Goal: Task Accomplishment & Management: Use online tool/utility

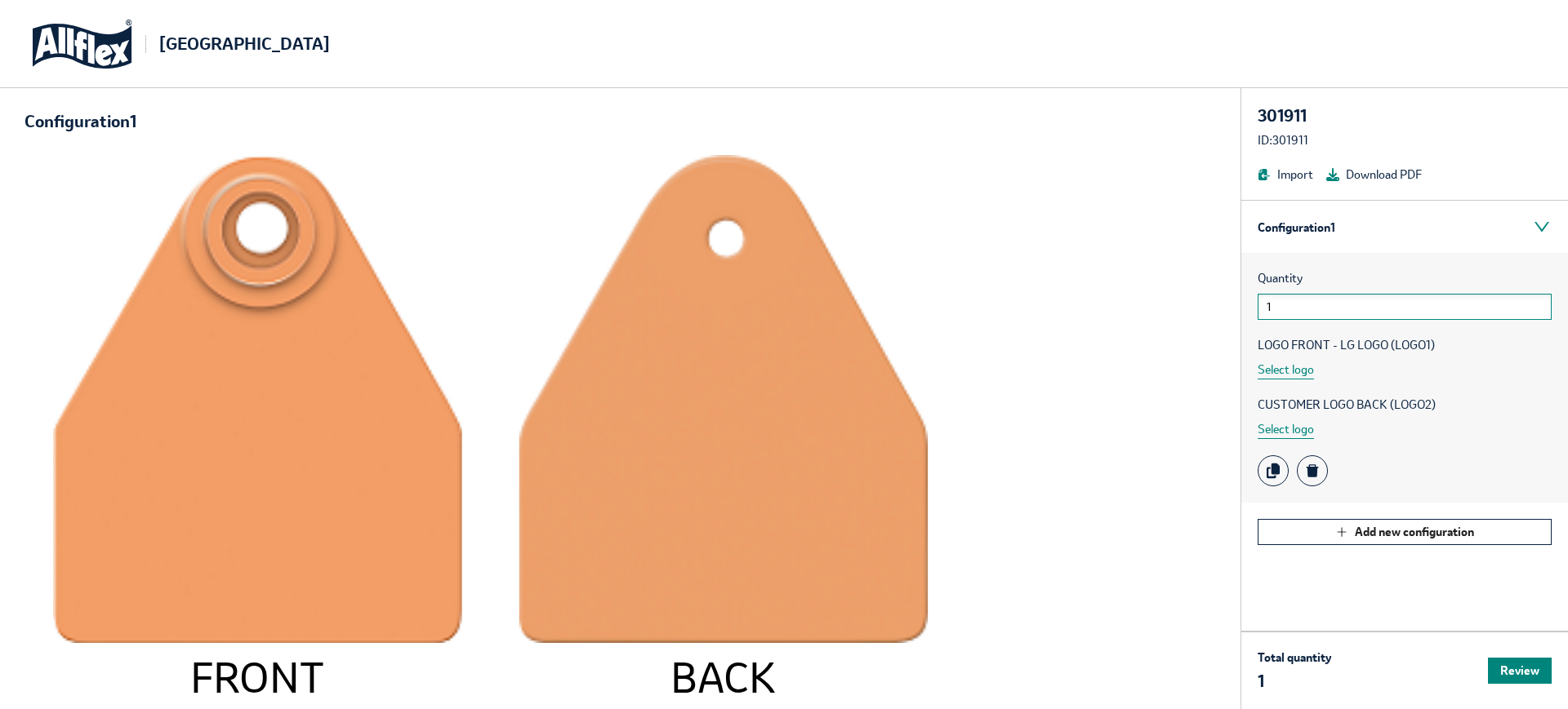
click at [1301, 316] on input "1" at bounding box center [1405, 307] width 294 height 26
type input "10"
click at [1315, 373] on div "LOGO FRONT - LG LOGO (LOGO1) Select logo" at bounding box center [1405, 358] width 294 height 43
click at [1304, 373] on button "Select logo" at bounding box center [1286, 370] width 56 height 19
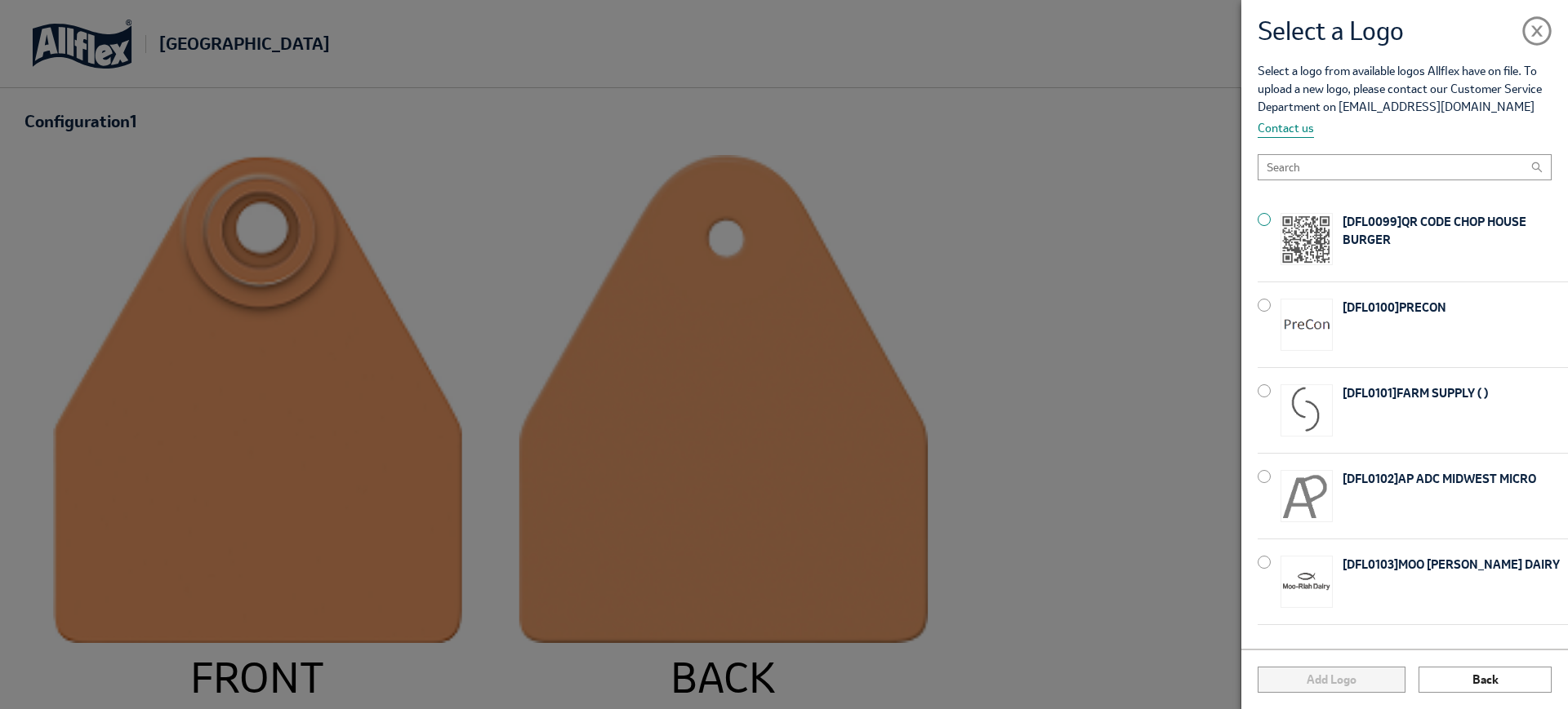
click at [1292, 235] on img at bounding box center [1307, 239] width 53 height 53
click at [1378, 688] on button "Add Logo" at bounding box center [1331, 680] width 147 height 26
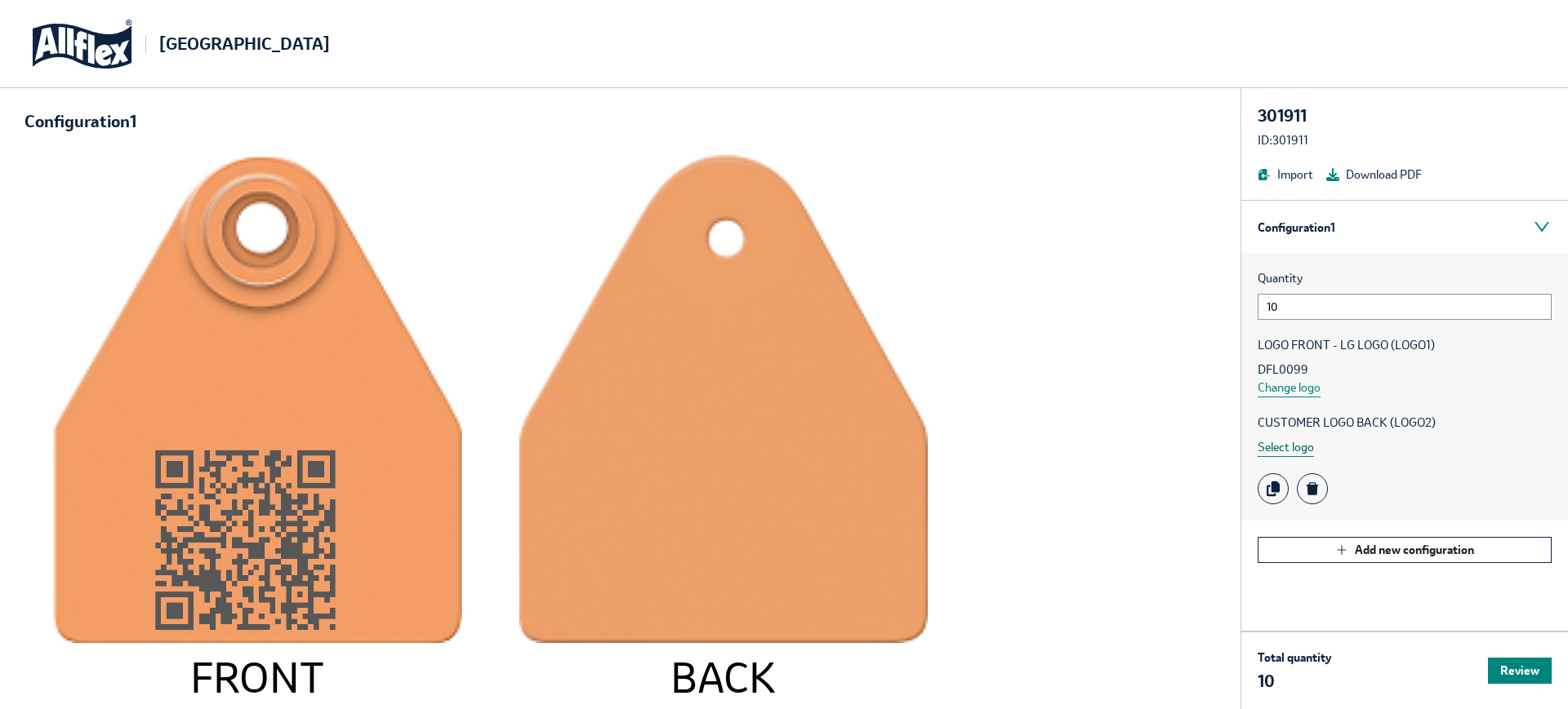
click at [1282, 448] on button "Select logo" at bounding box center [1286, 448] width 56 height 19
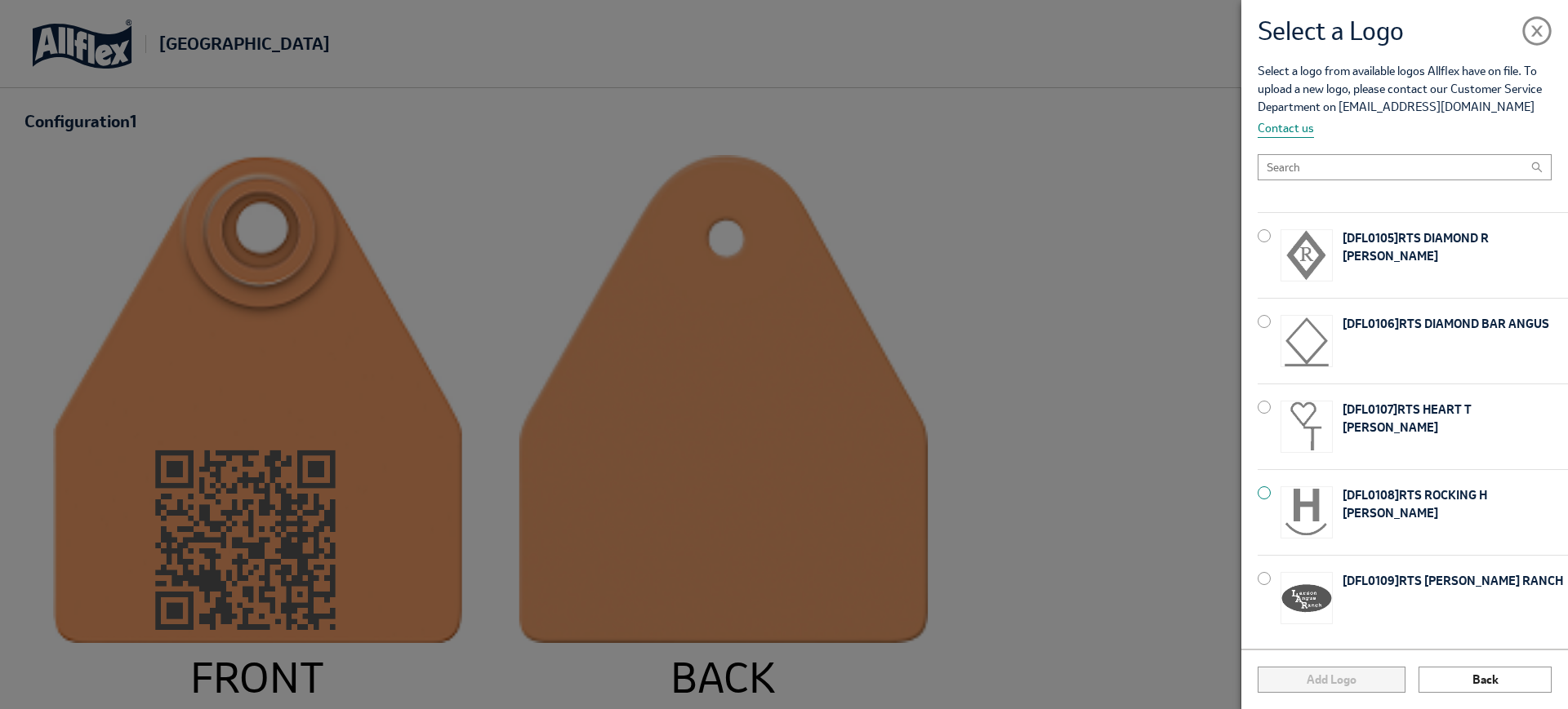
scroll to position [616, 0]
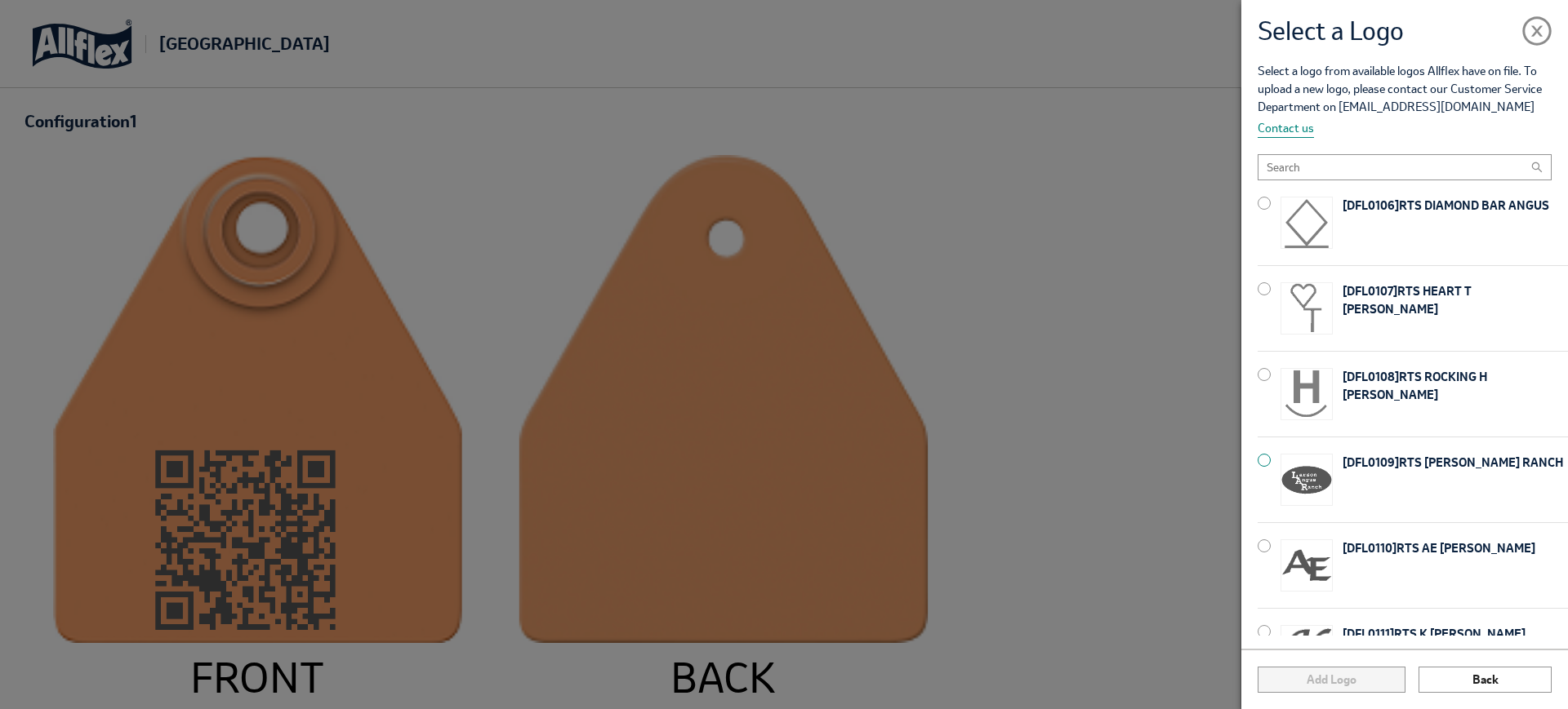
click at [1305, 493] on img at bounding box center [1307, 480] width 53 height 53
click at [1332, 695] on div "Add Logo Back" at bounding box center [1405, 679] width 327 height 60
click at [1345, 678] on button "Add Logo" at bounding box center [1331, 680] width 147 height 26
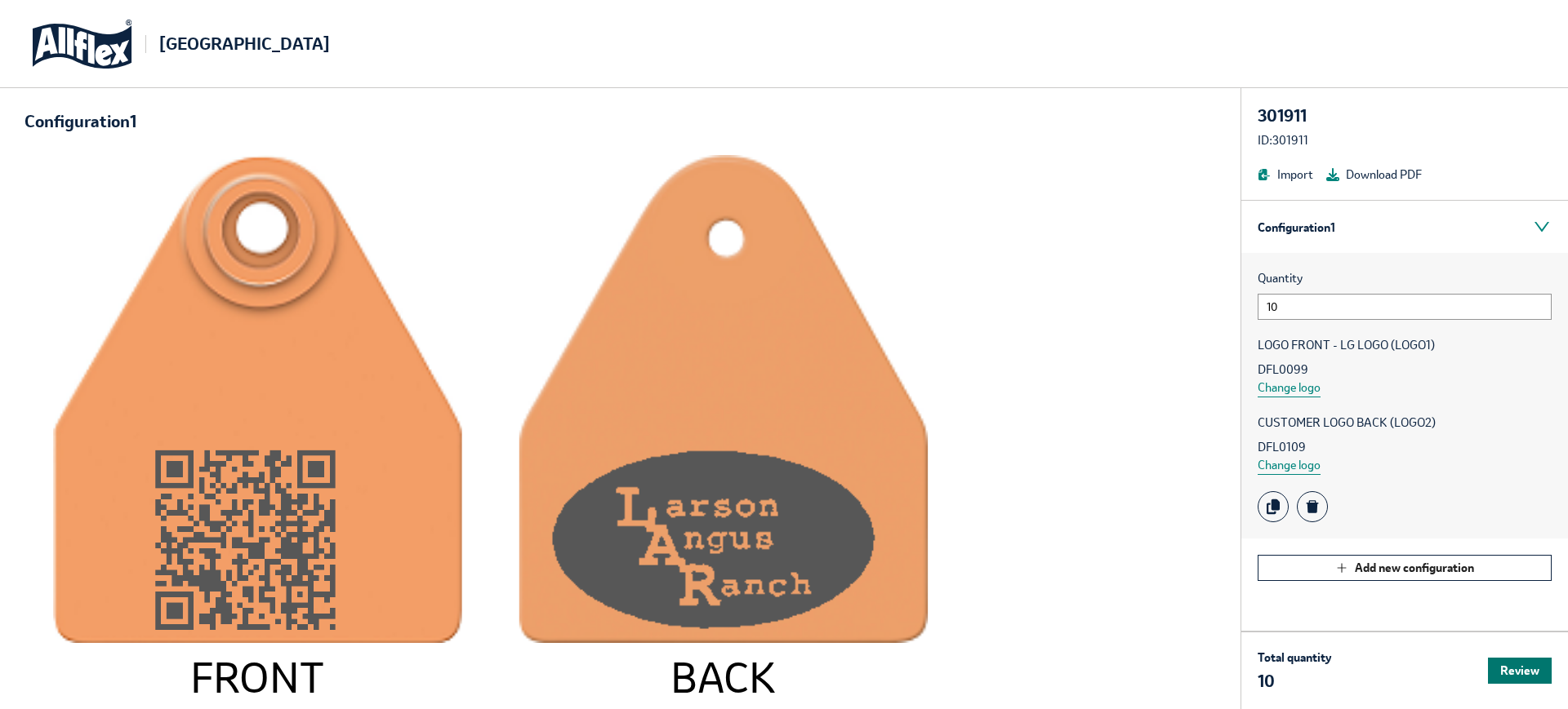
click at [1514, 668] on button "Review" at bounding box center [1520, 671] width 64 height 26
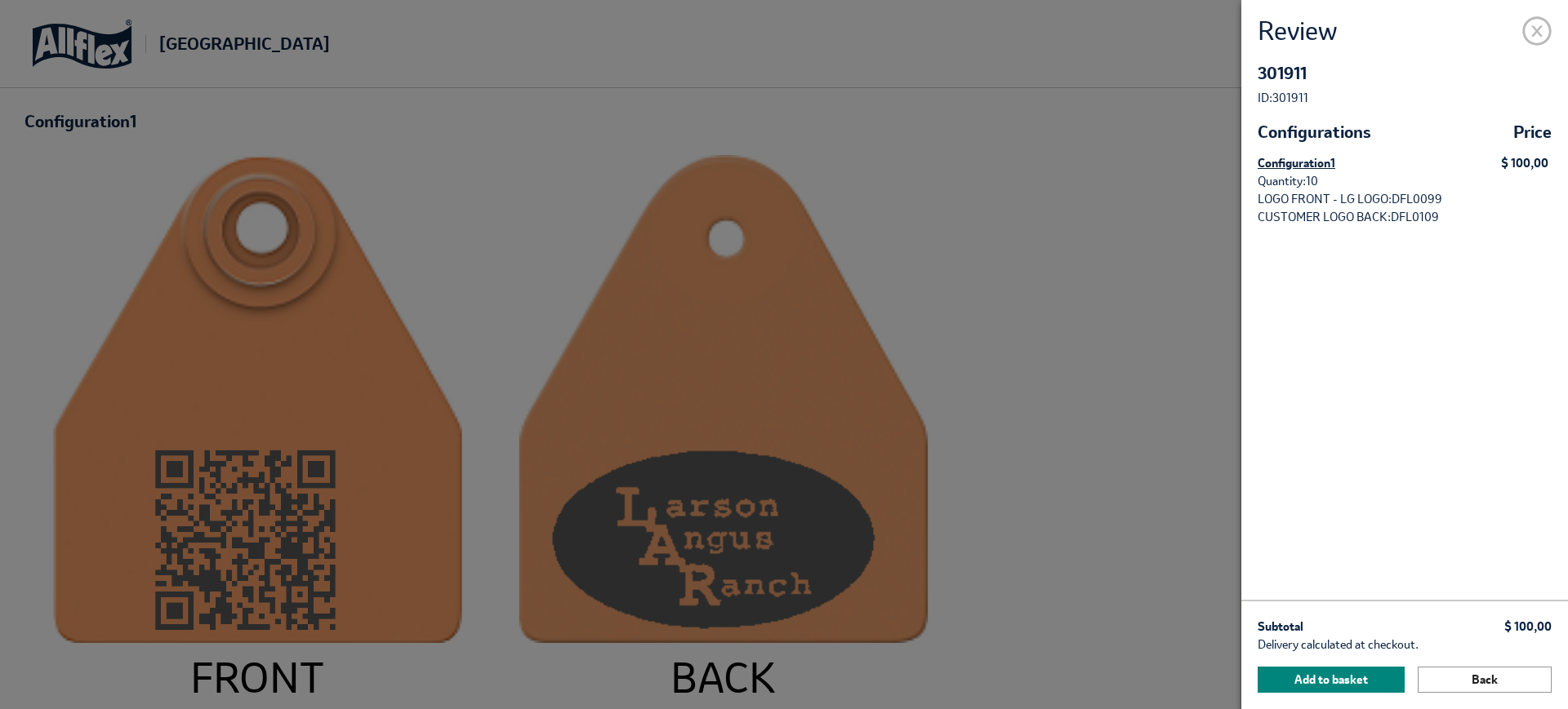
click at [1545, 31] on span at bounding box center [1536, 27] width 29 height 29
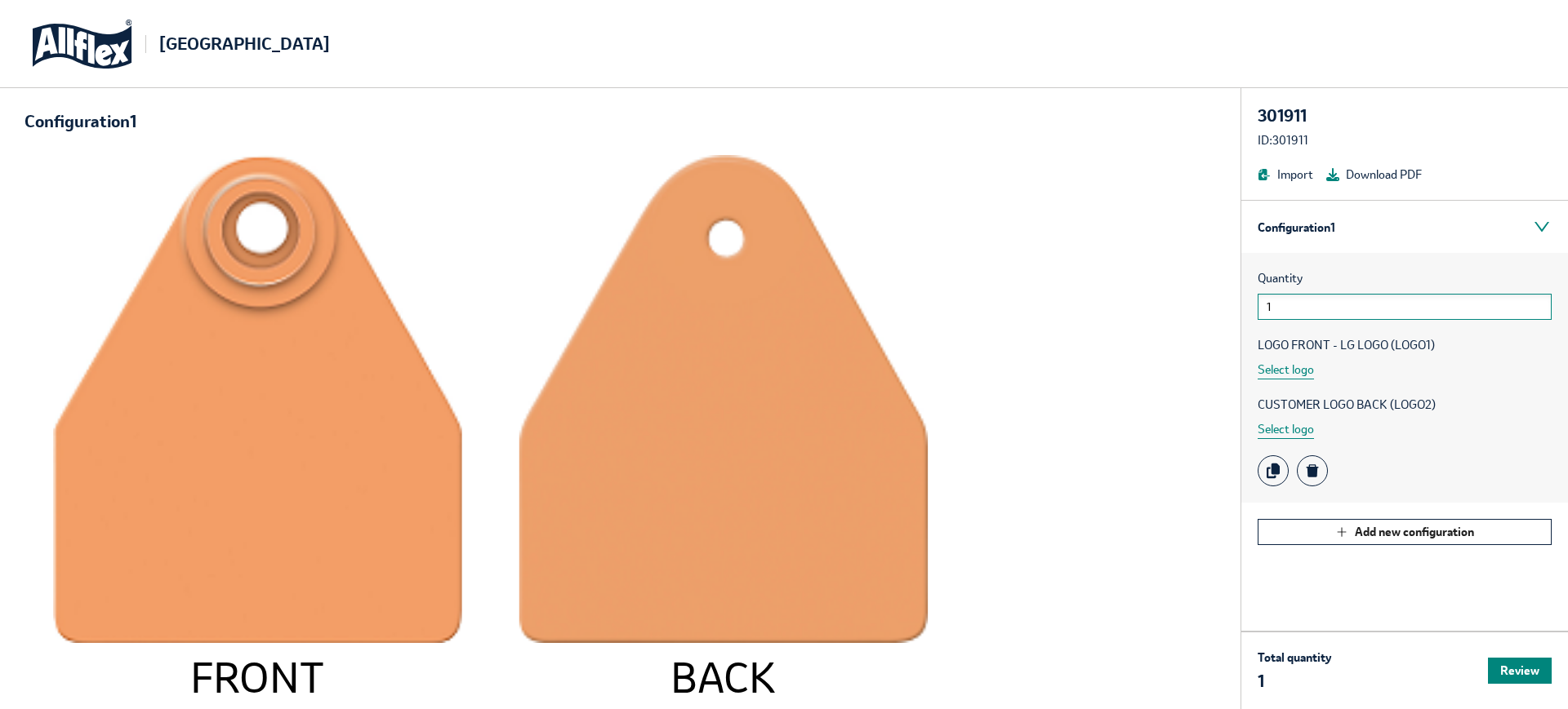
click at [1282, 309] on input "1" at bounding box center [1405, 307] width 294 height 26
type input "10"
click at [1270, 368] on button "Select logo" at bounding box center [1286, 370] width 56 height 19
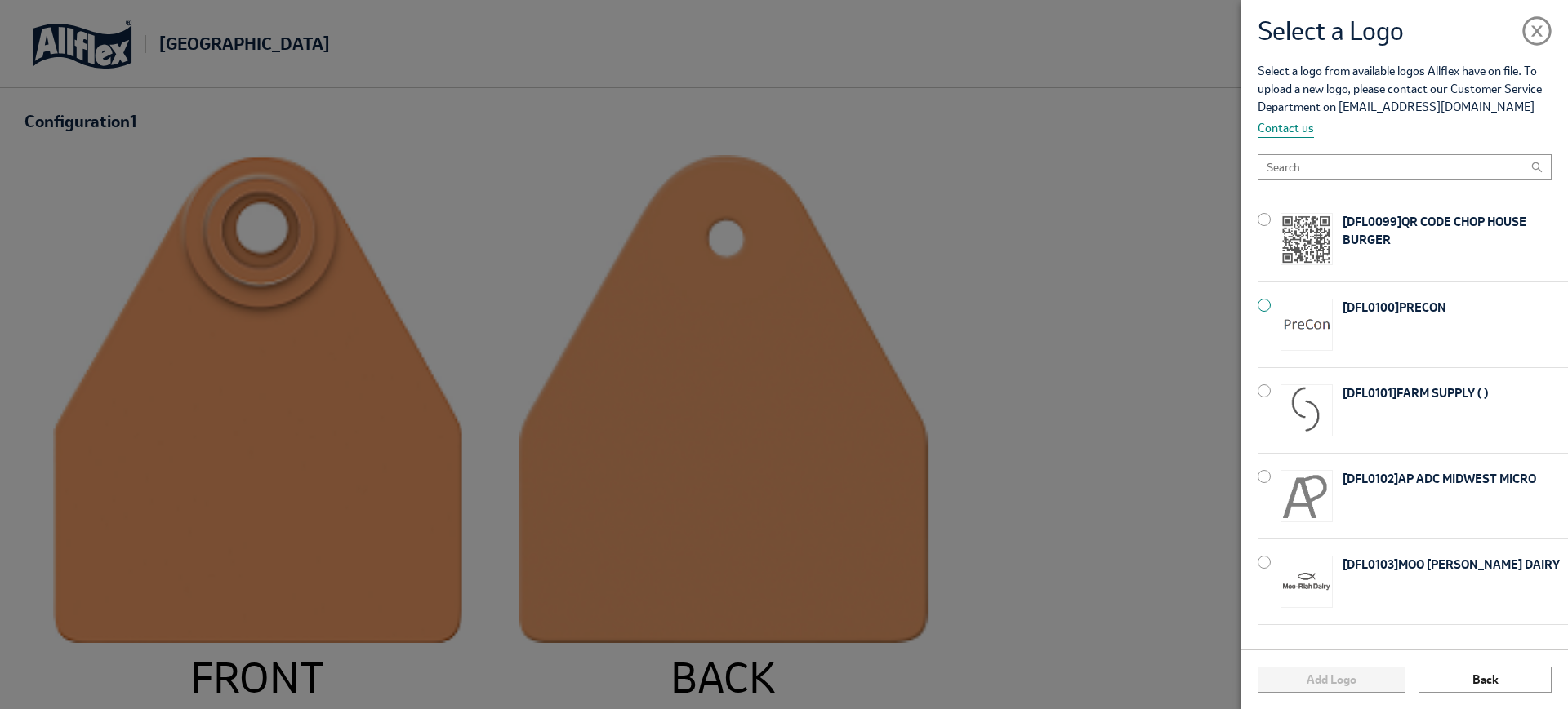
click at [1371, 316] on p "[ DFL0100 ] PRECON" at bounding box center [1455, 325] width 225 height 53
click at [1348, 692] on button "Add Logo" at bounding box center [1331, 680] width 147 height 26
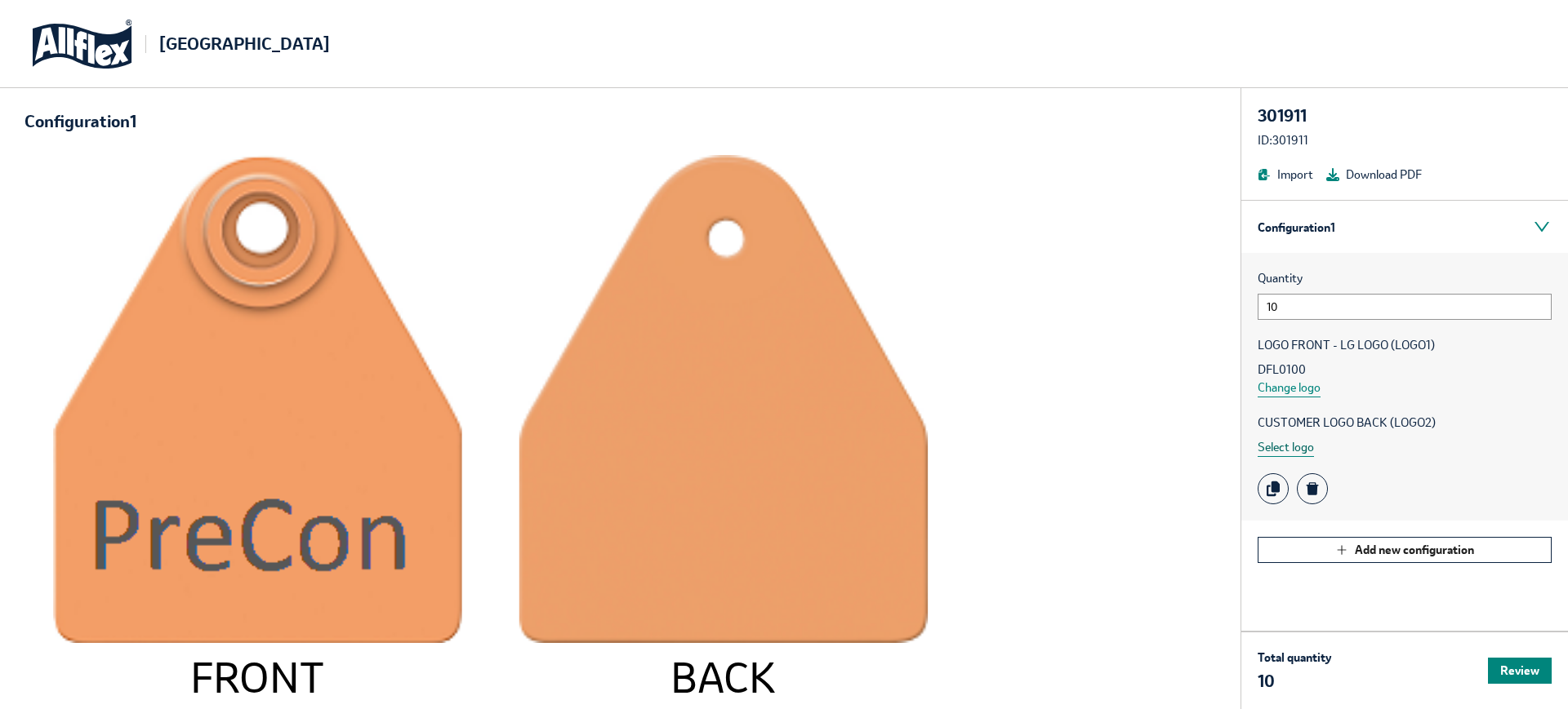
click at [1289, 447] on button "Select logo" at bounding box center [1286, 448] width 56 height 19
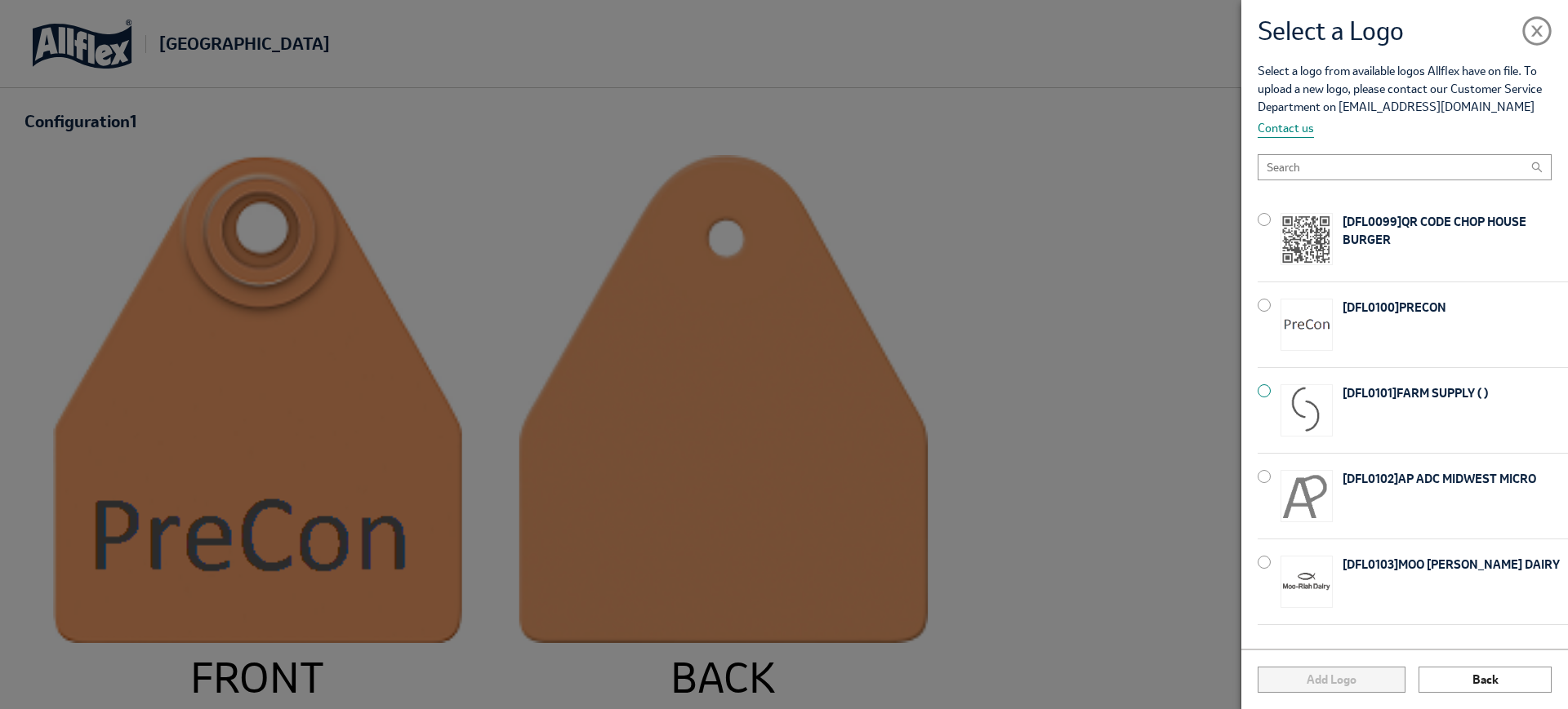
click at [1335, 402] on div "[ DFL0101 ] FARM SUPPLY ( )" at bounding box center [1413, 410] width 310 height 85
click at [1294, 672] on button "Add Logo" at bounding box center [1331, 680] width 147 height 26
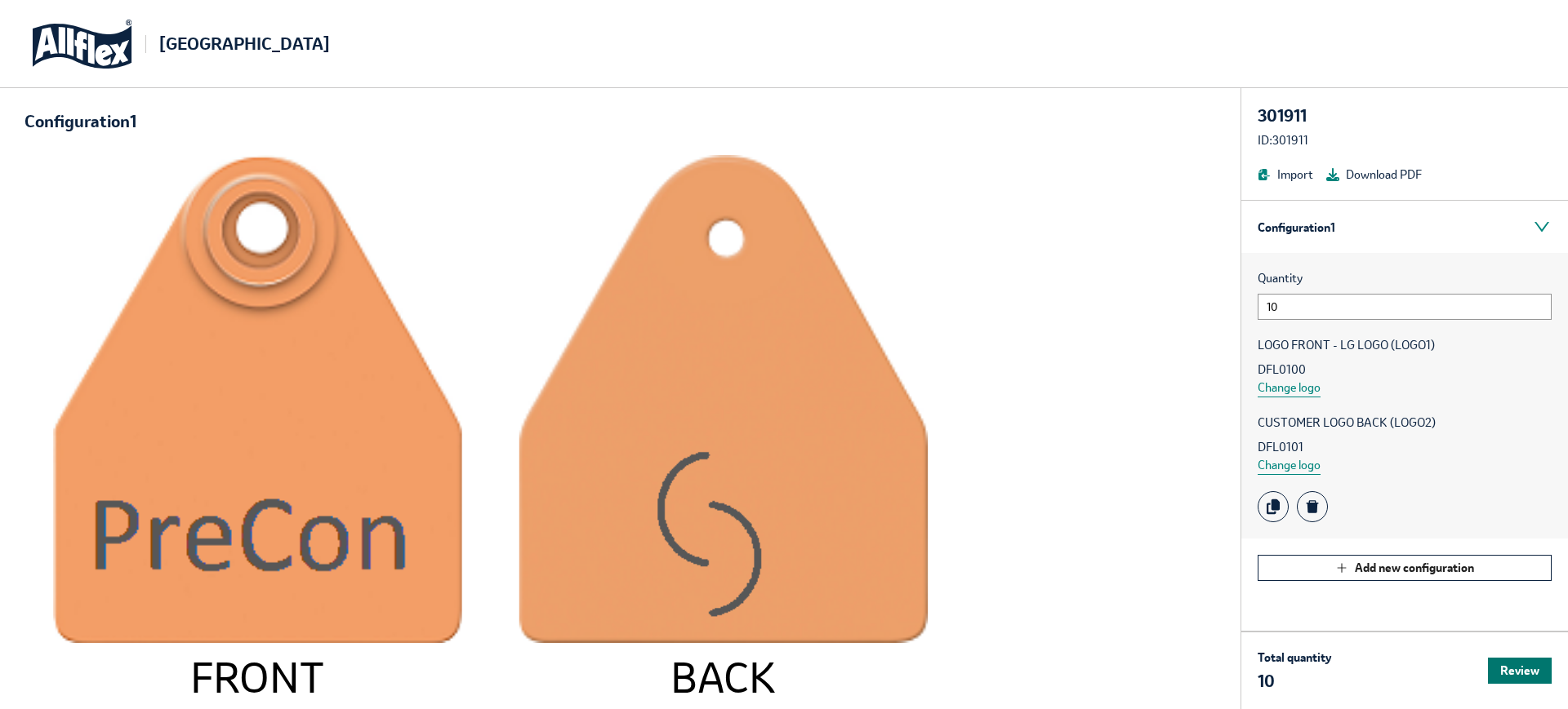
click at [1545, 665] on button "Review" at bounding box center [1520, 671] width 64 height 26
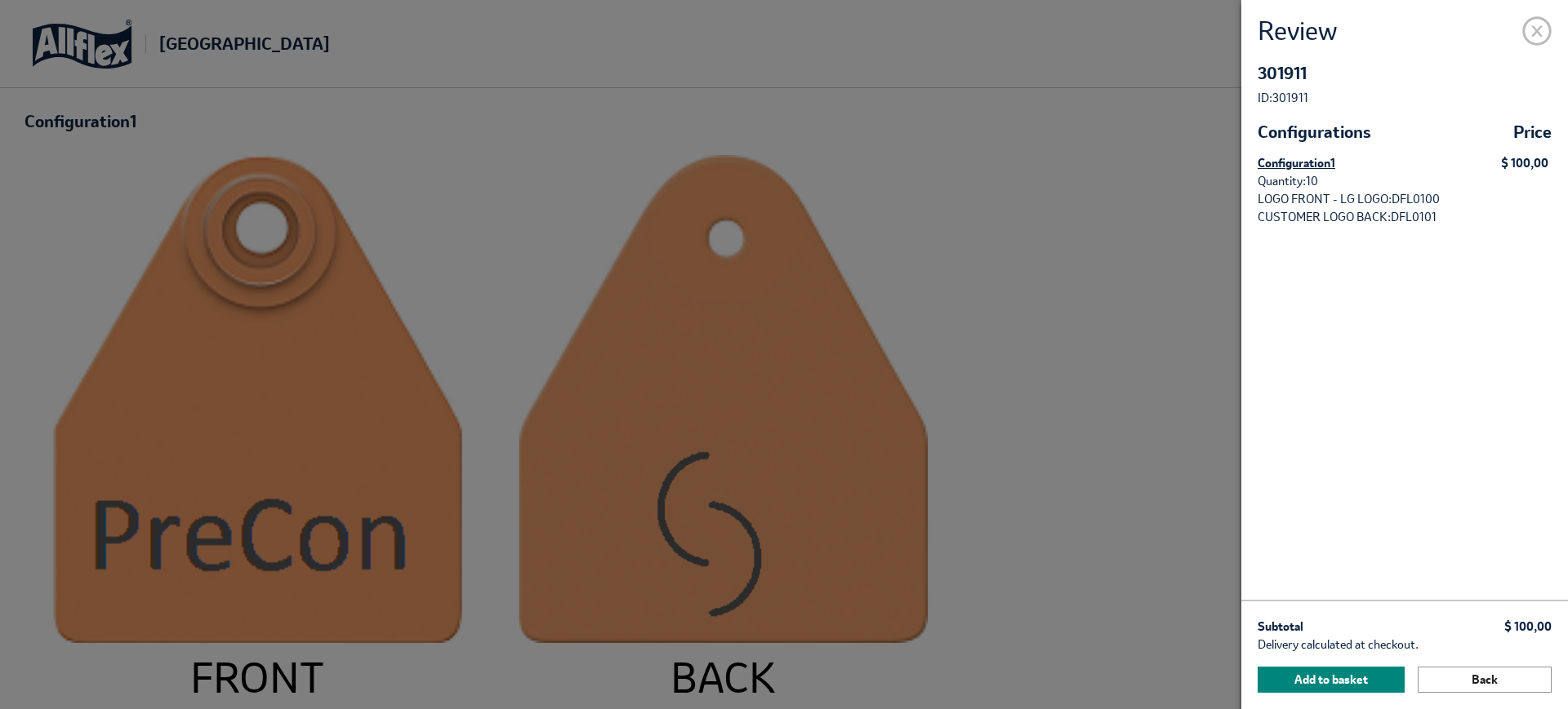
click at [1536, 34] on span at bounding box center [1536, 27] width 29 height 29
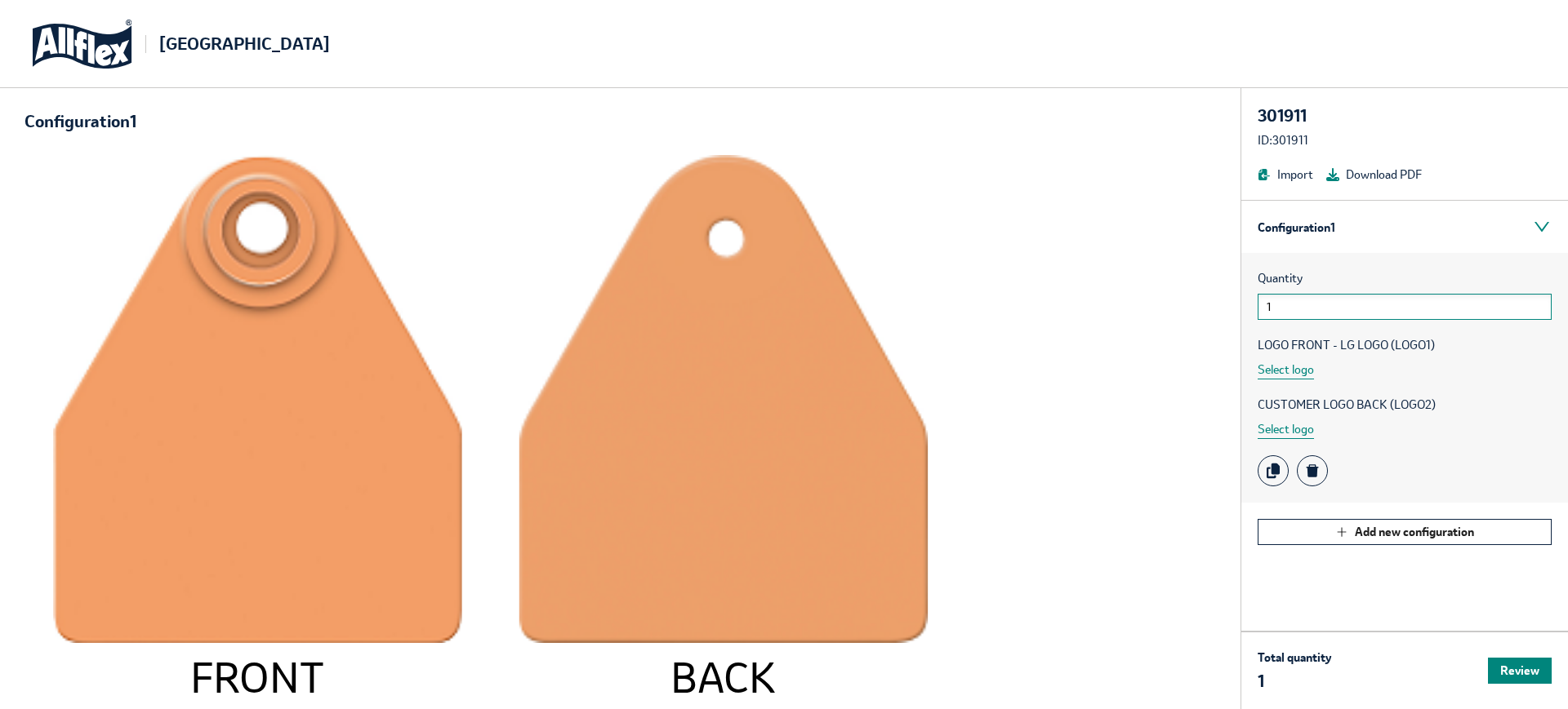
click at [1292, 311] on input "1" at bounding box center [1405, 307] width 294 height 26
type input "111"
click at [1252, 376] on div "Quantity 111 LOGO FRONT - LG LOGO (LOGO1) Select logo CUSTOMER LOGO BACK (LOGO2…" at bounding box center [1405, 378] width 327 height 250
click at [1278, 376] on button "Select logo" at bounding box center [1286, 370] width 56 height 19
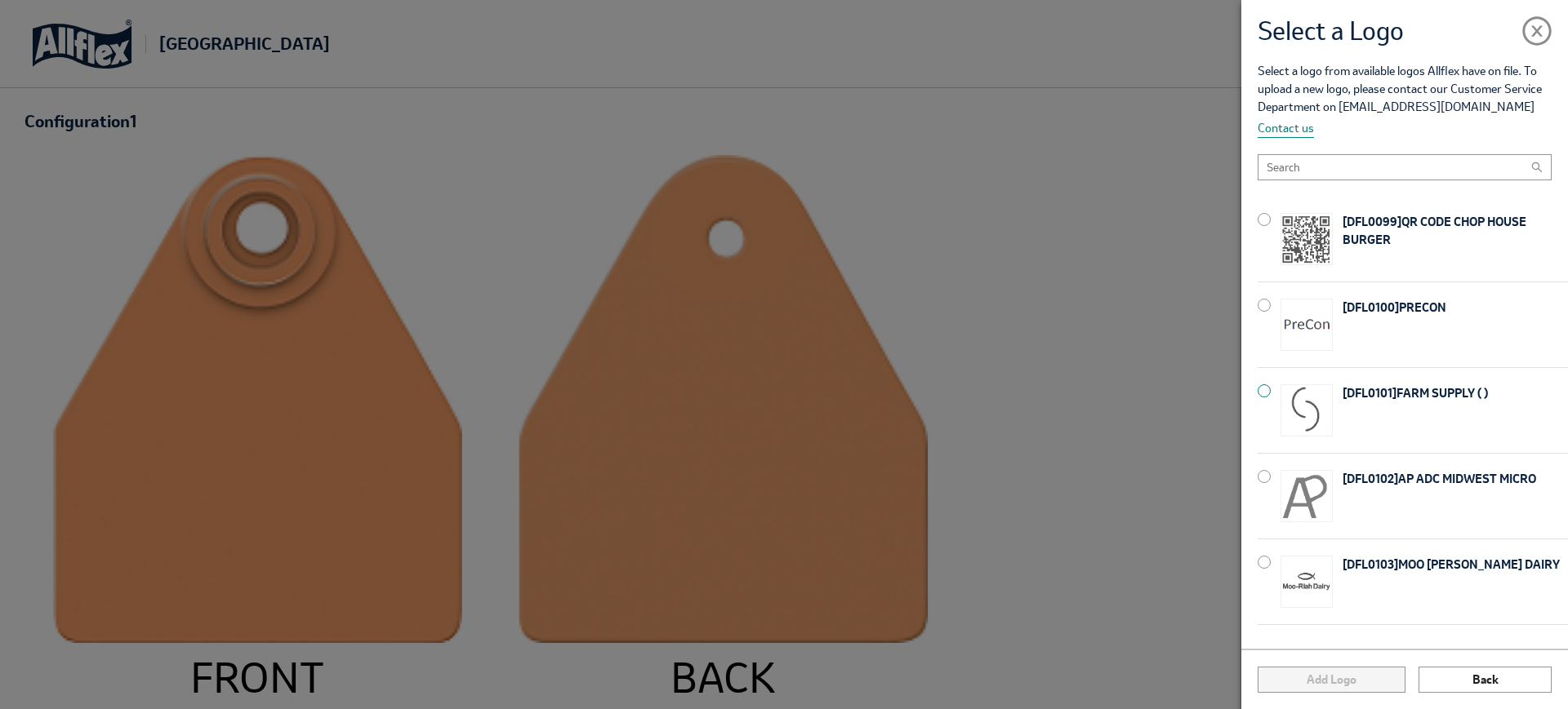
click at [1312, 409] on img at bounding box center [1307, 410] width 53 height 53
click at [1380, 685] on button "Add Logo" at bounding box center [1331, 680] width 147 height 26
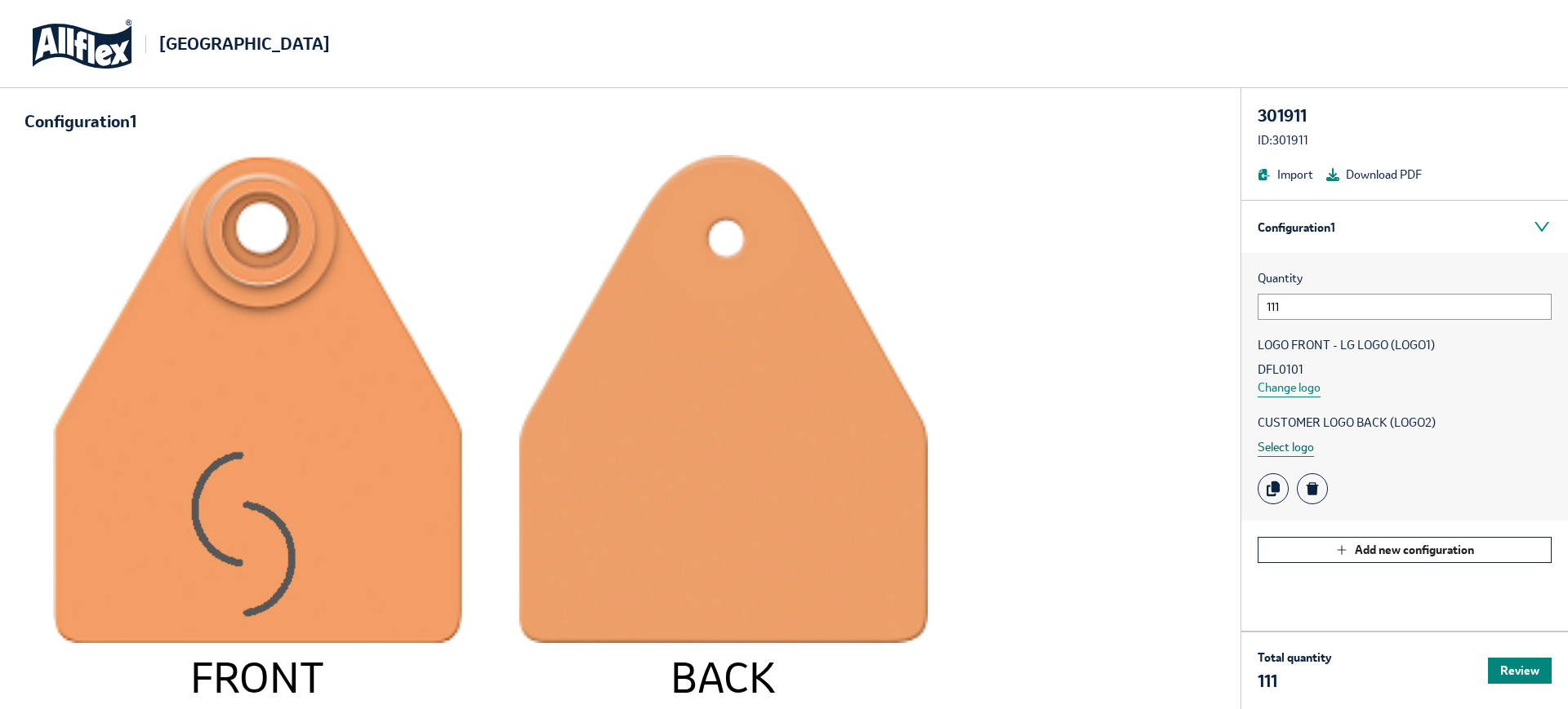
click at [1275, 449] on button "Select logo" at bounding box center [1286, 448] width 56 height 19
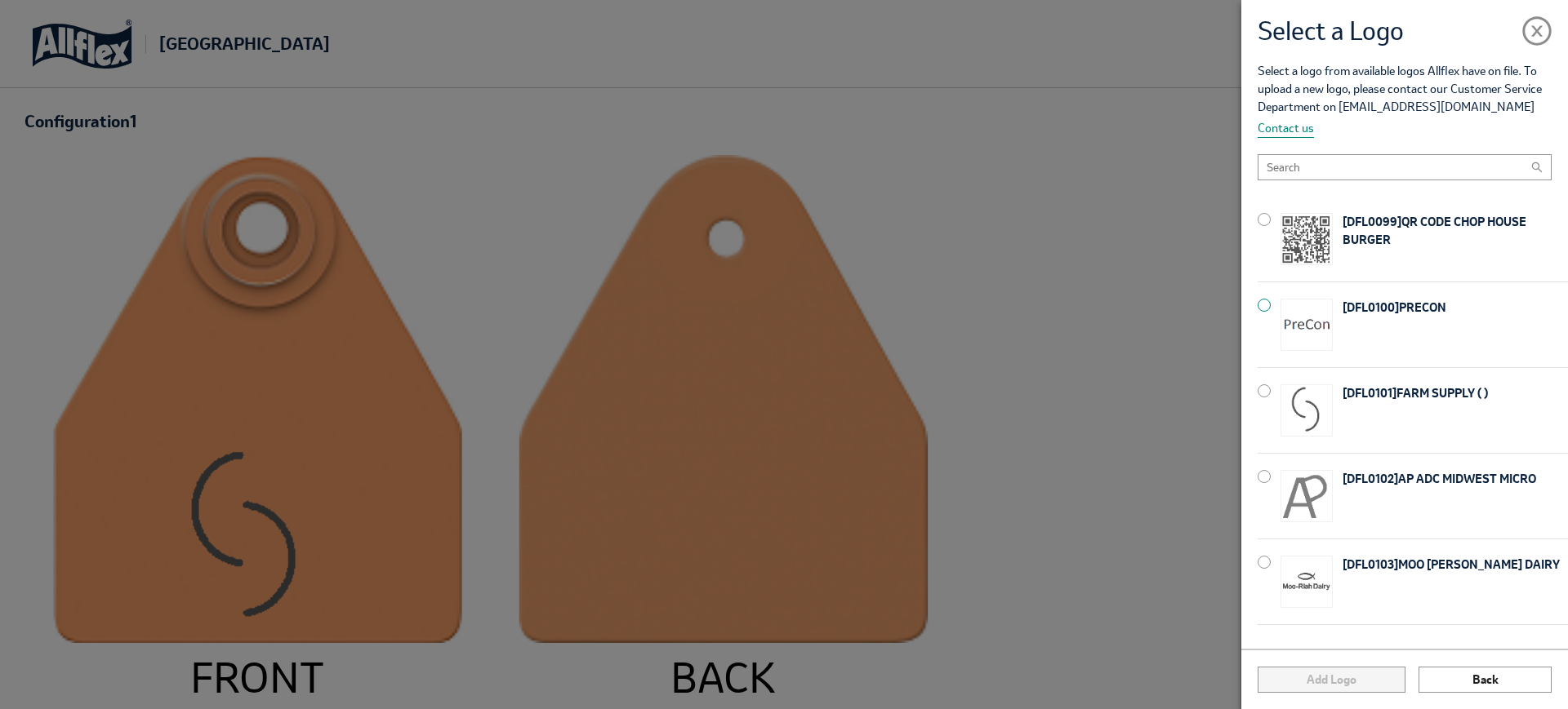
click at [1308, 322] on img at bounding box center [1307, 325] width 53 height 53
click at [1357, 671] on button "Add Logo" at bounding box center [1331, 680] width 147 height 26
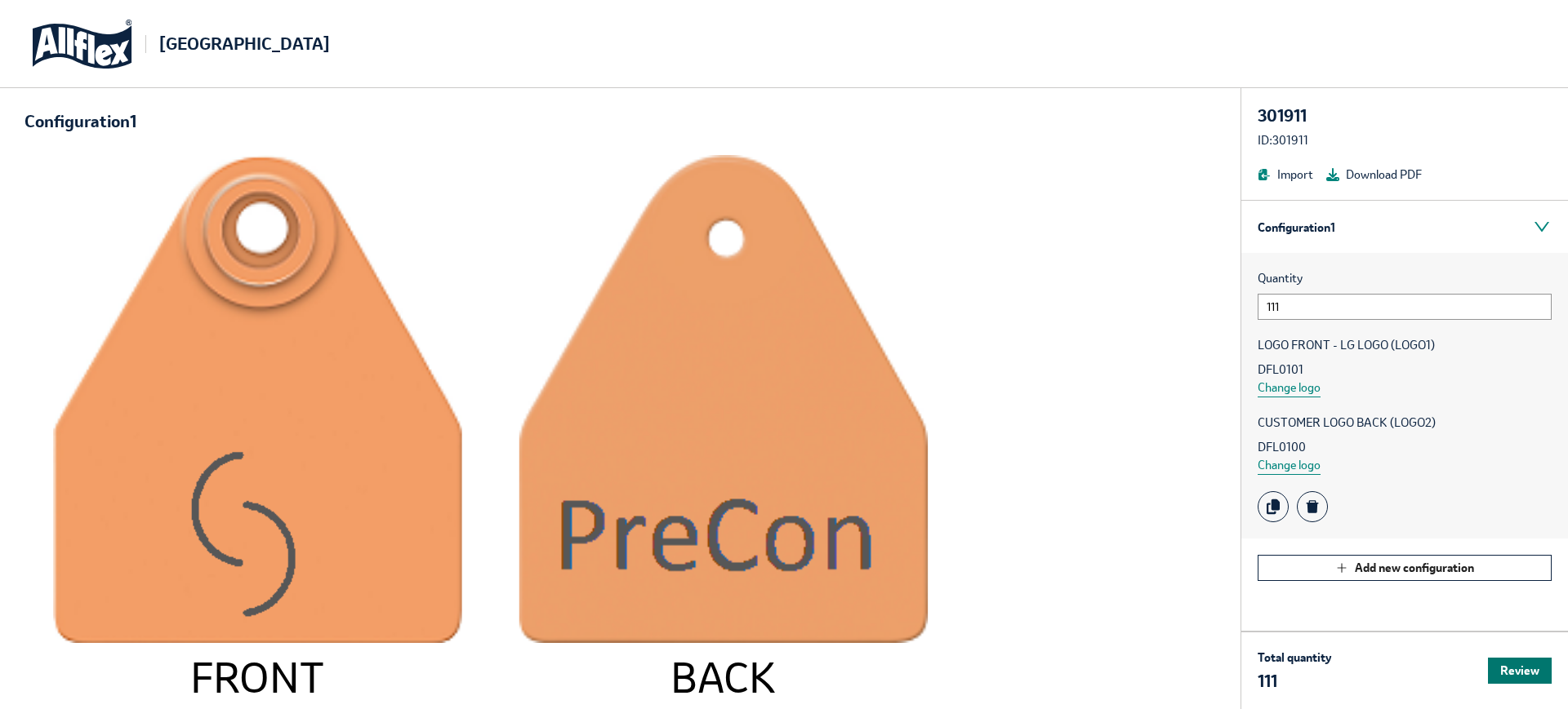
click at [1514, 670] on button "Review" at bounding box center [1520, 671] width 64 height 26
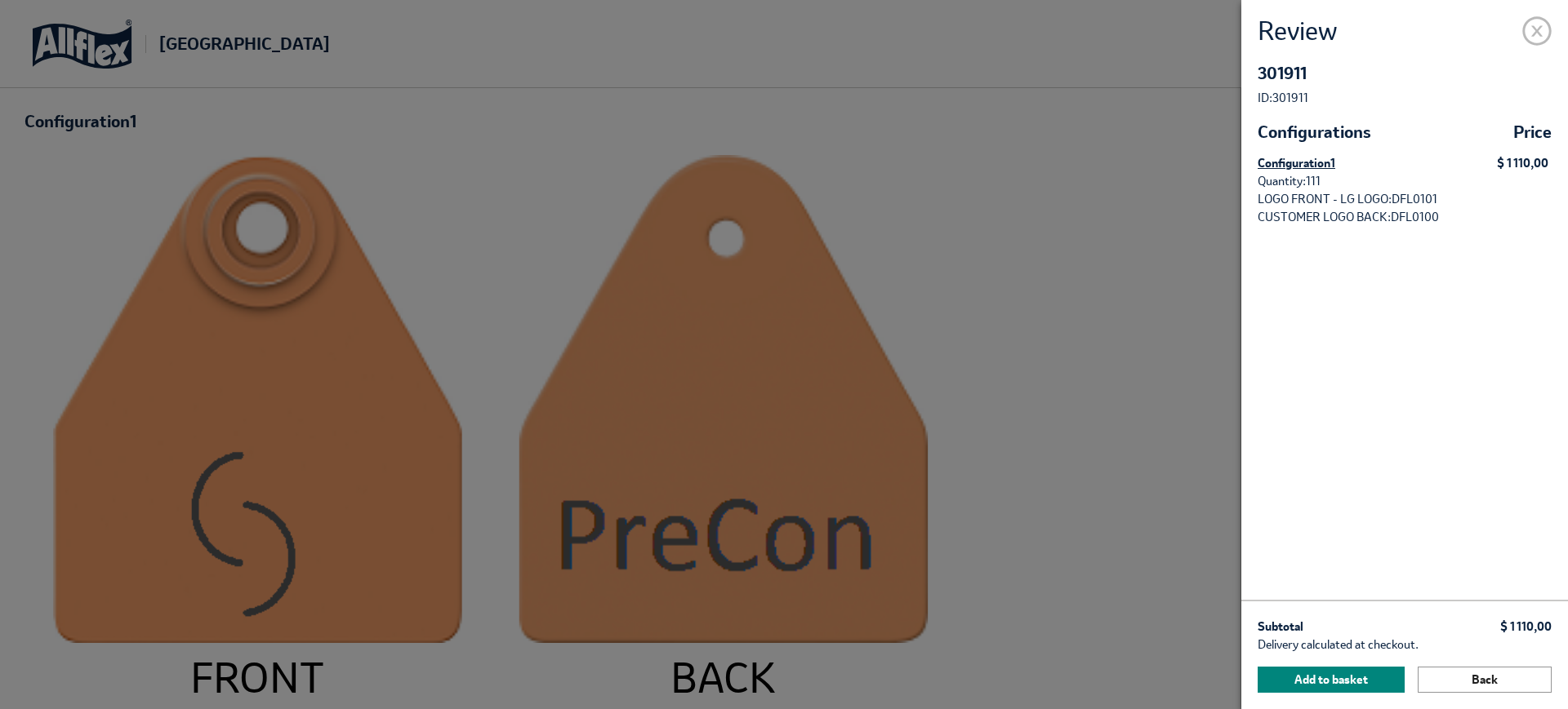
click at [1539, 42] on span at bounding box center [1536, 27] width 29 height 29
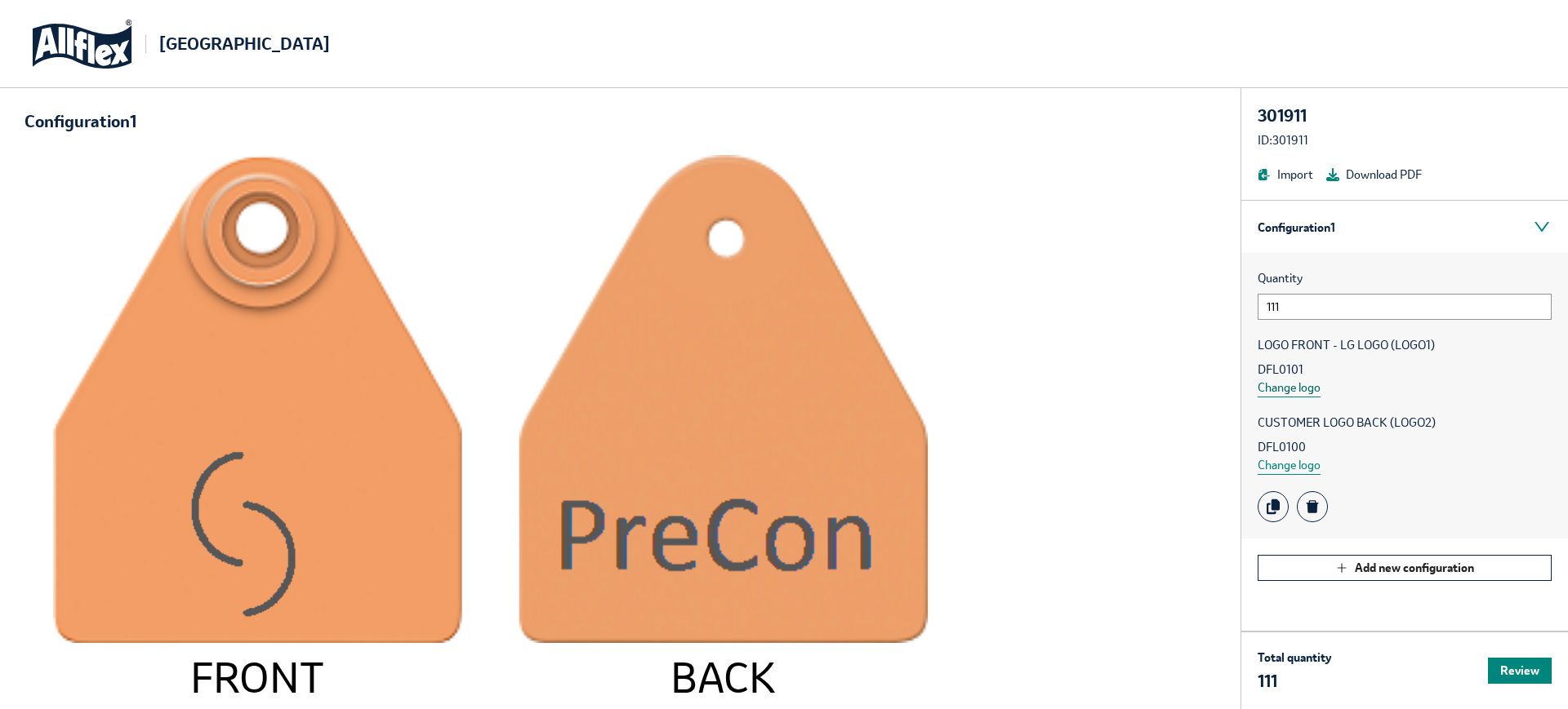
click at [1281, 396] on button "Change logo" at bounding box center [1289, 388] width 63 height 19
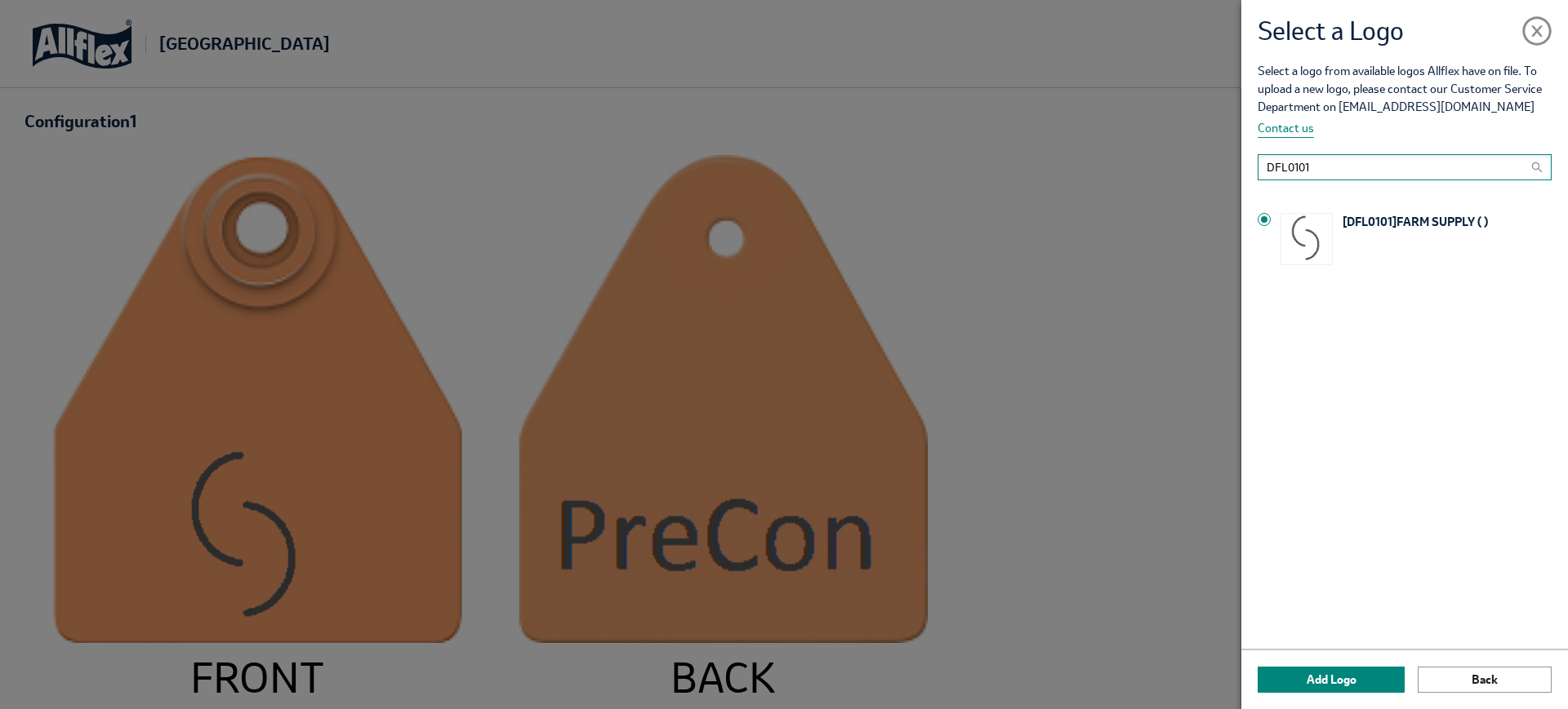
click at [1296, 165] on input "DFL0101" at bounding box center [1405, 167] width 294 height 26
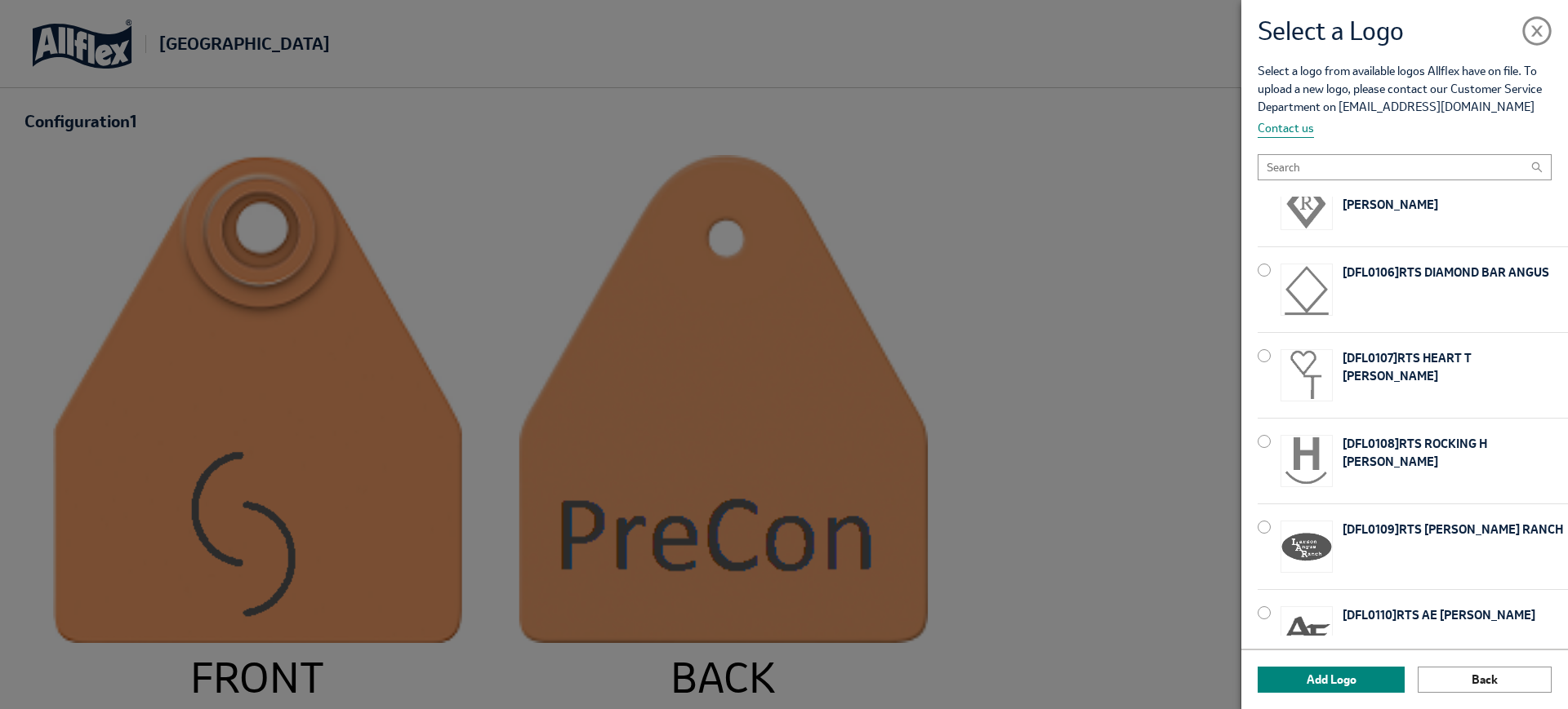
scroll to position [550, 0]
click at [1316, 547] on img at bounding box center [1307, 547] width 53 height 53
click at [1302, 685] on button "Add Logo" at bounding box center [1331, 680] width 147 height 26
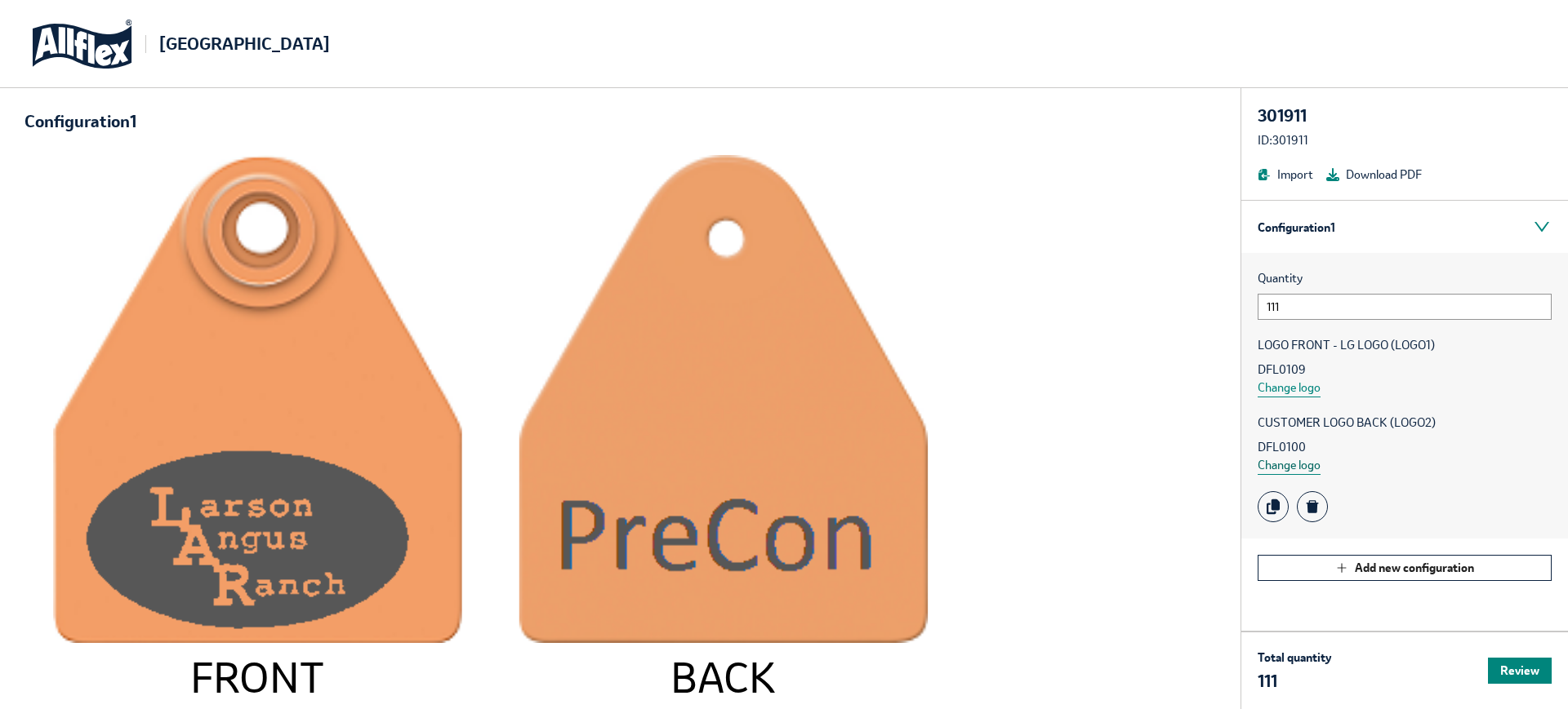
click at [1294, 460] on button "Change logo" at bounding box center [1289, 466] width 63 height 19
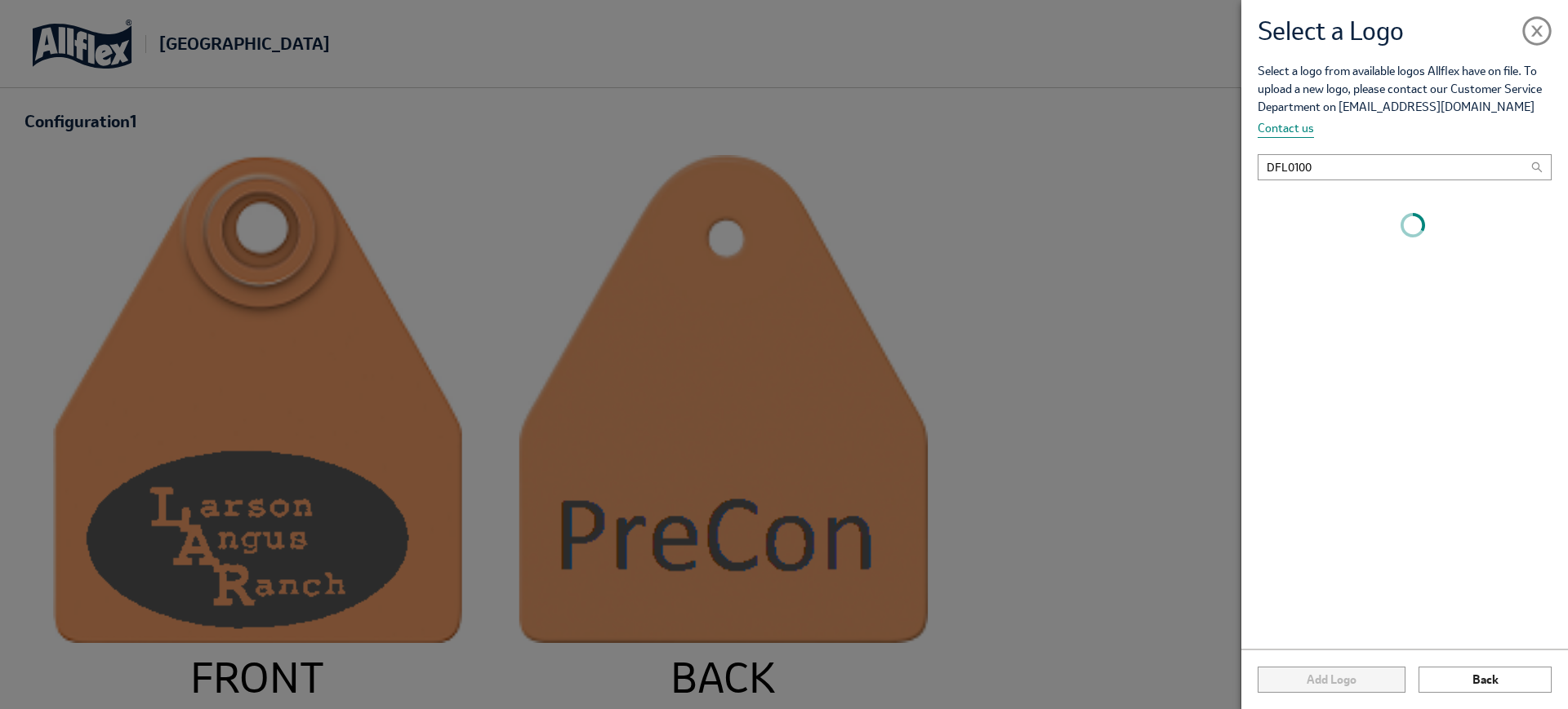
scroll to position [0, 0]
click at [1297, 173] on input "DFL0100" at bounding box center [1405, 167] width 294 height 26
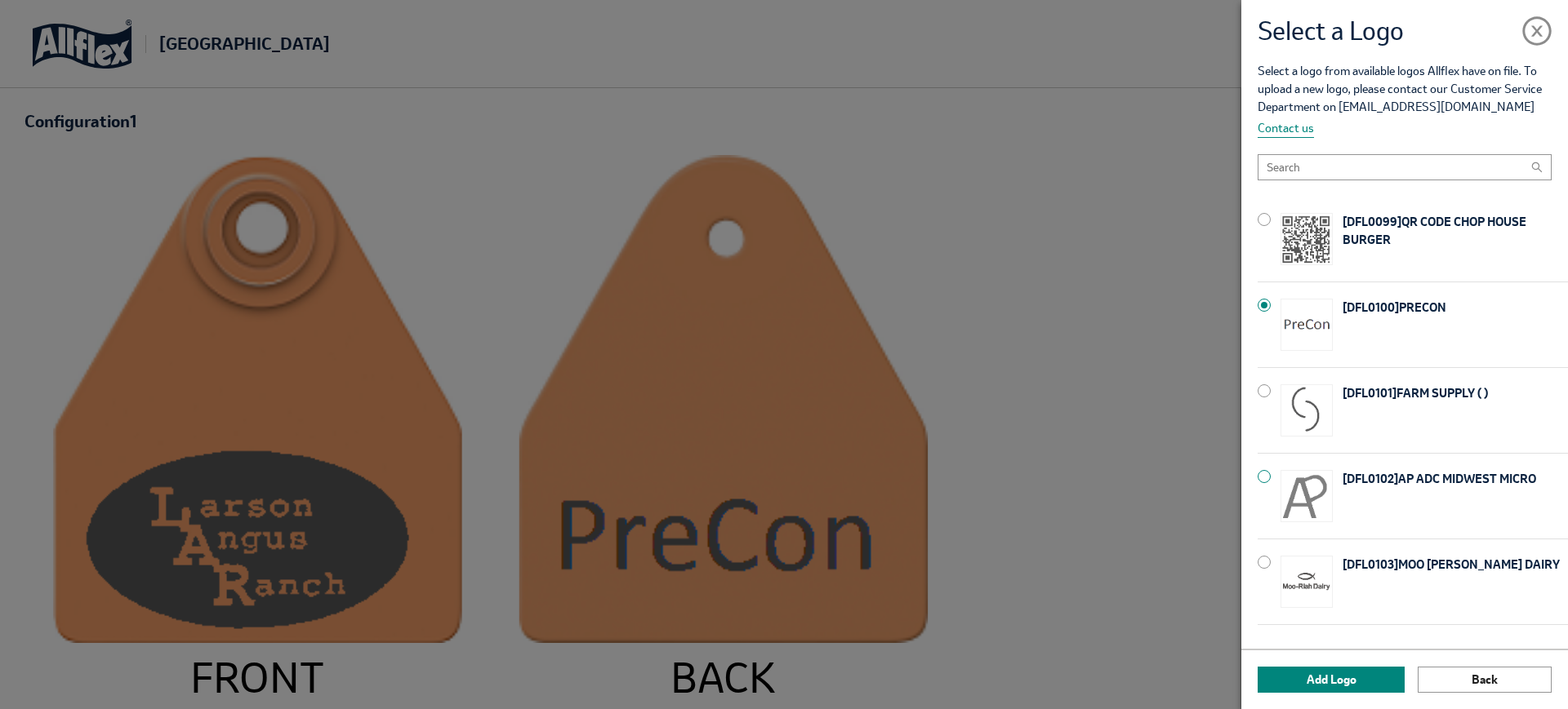
click at [1291, 503] on img at bounding box center [1307, 497] width 53 height 53
click at [1335, 676] on button "Add Logo" at bounding box center [1331, 680] width 147 height 26
